Goal: Task Accomplishment & Management: Manage account settings

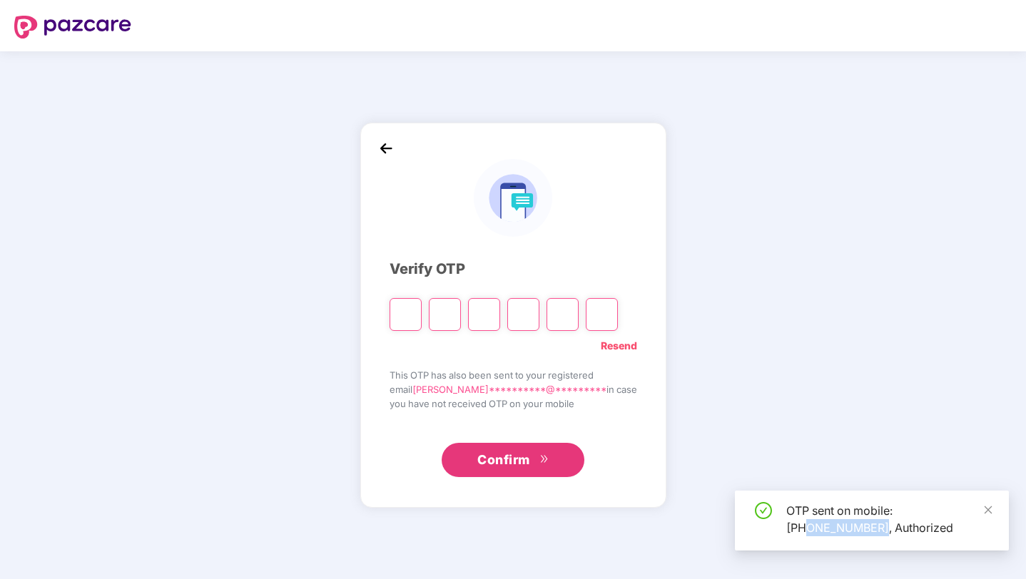
copy div "9876543212,"
drag, startPoint x: 808, startPoint y: 526, endPoint x: 884, endPoint y: 536, distance: 76.2
click at [884, 536] on div "OTP sent on mobile: [PHONE_NUMBER], Authorized" at bounding box center [888, 519] width 205 height 34
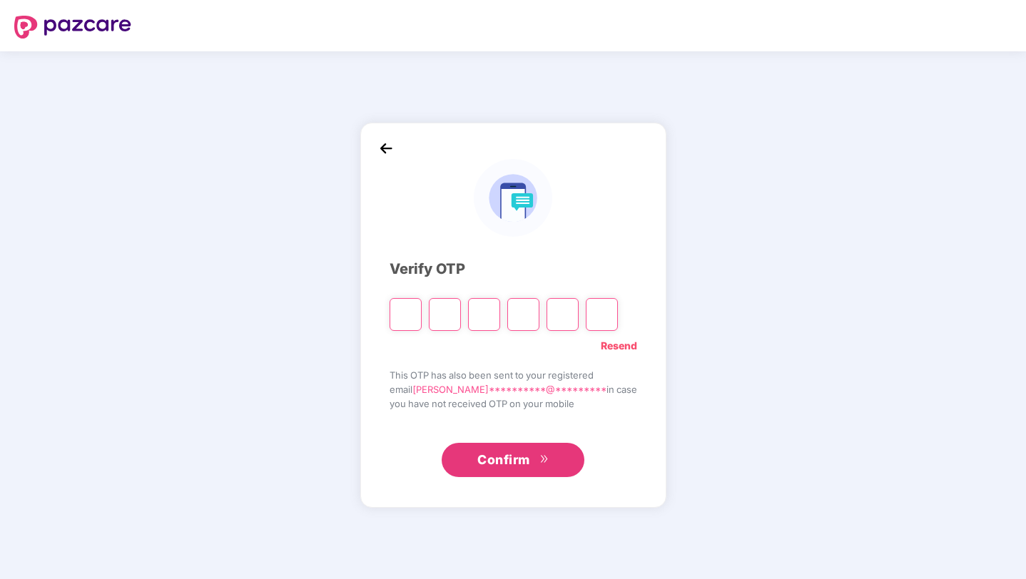
click at [397, 146] on img at bounding box center [385, 148] width 21 height 21
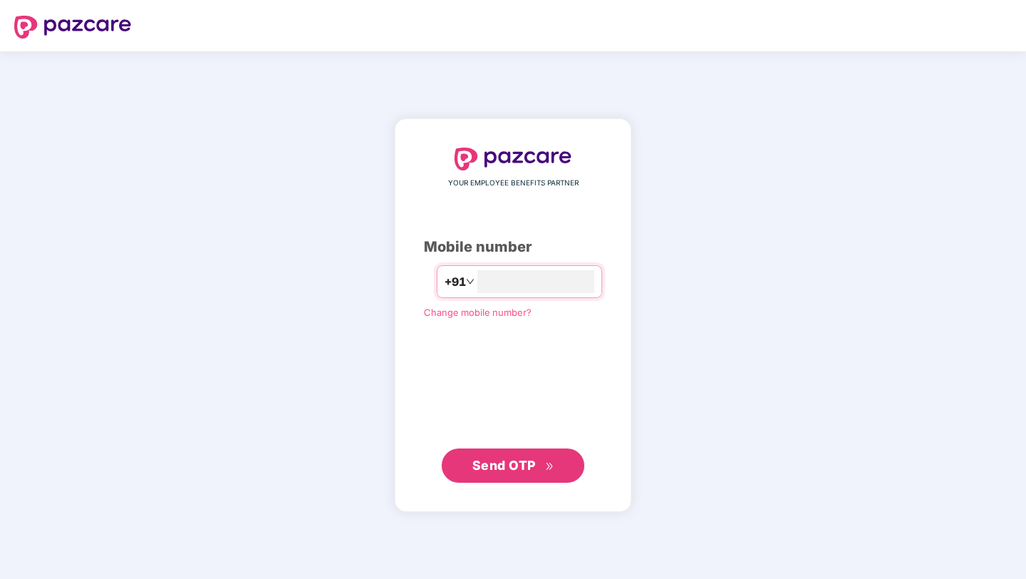
type input "**********"
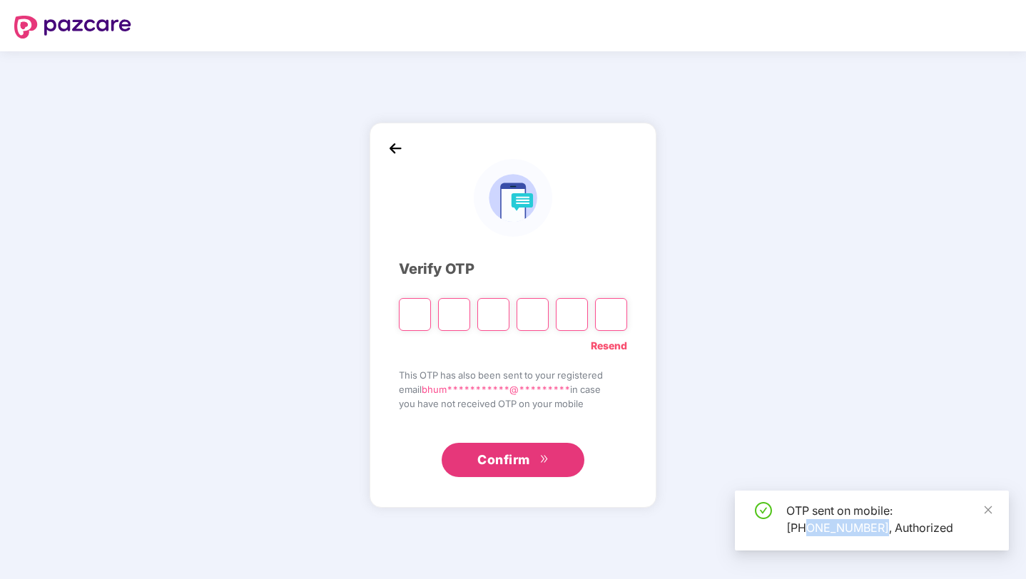
copy div "9876543214,"
drag, startPoint x: 807, startPoint y: 529, endPoint x: 884, endPoint y: 529, distance: 76.3
click at [884, 529] on div "OTP sent on mobile: [PHONE_NUMBER], Authorized" at bounding box center [888, 519] width 205 height 34
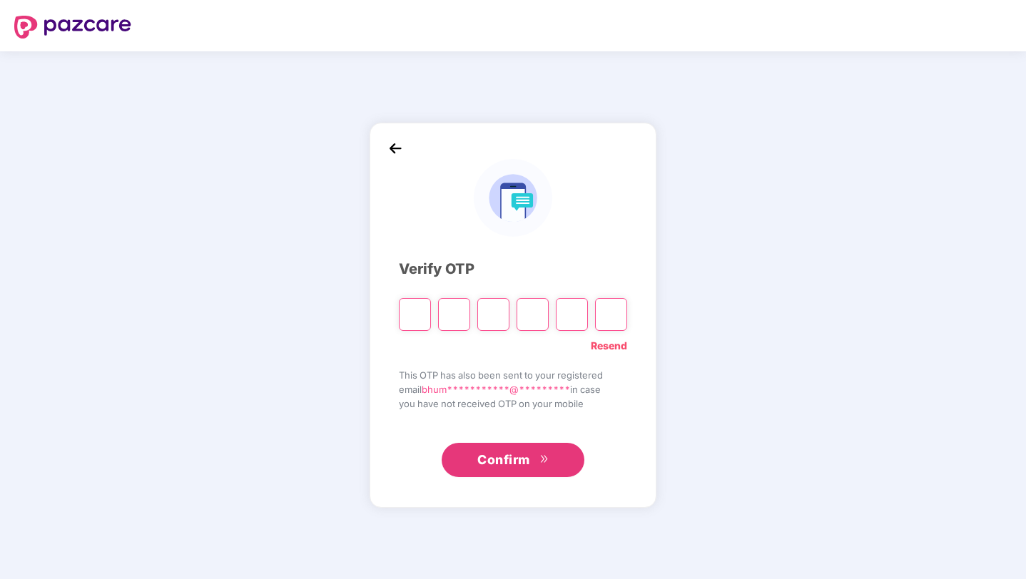
click at [399, 149] on img at bounding box center [394, 148] width 21 height 21
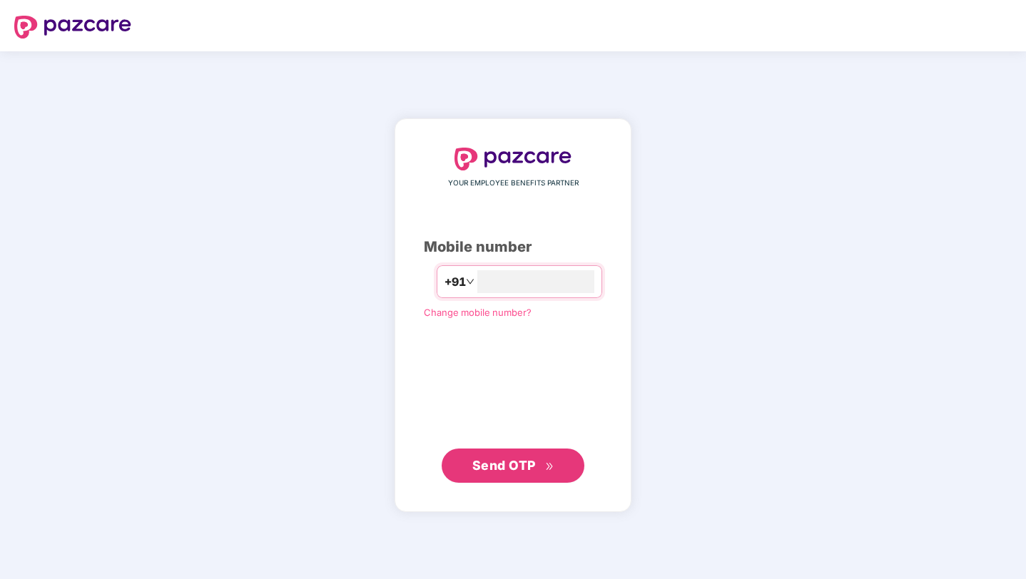
type input "*"
click at [488, 282] on input "number" at bounding box center [535, 281] width 117 height 23
click at [479, 286] on input "number" at bounding box center [535, 281] width 117 height 23
click at [494, 282] on input "number" at bounding box center [535, 281] width 117 height 23
type input "*******"
